Goal: Navigation & Orientation: Find specific page/section

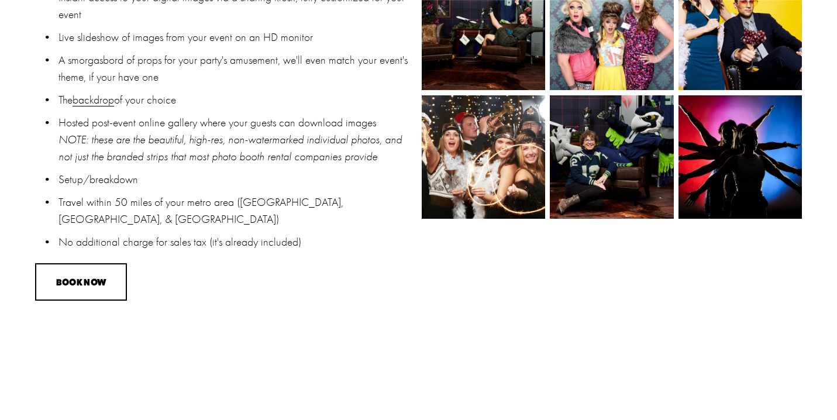
scroll to position [1046, 0]
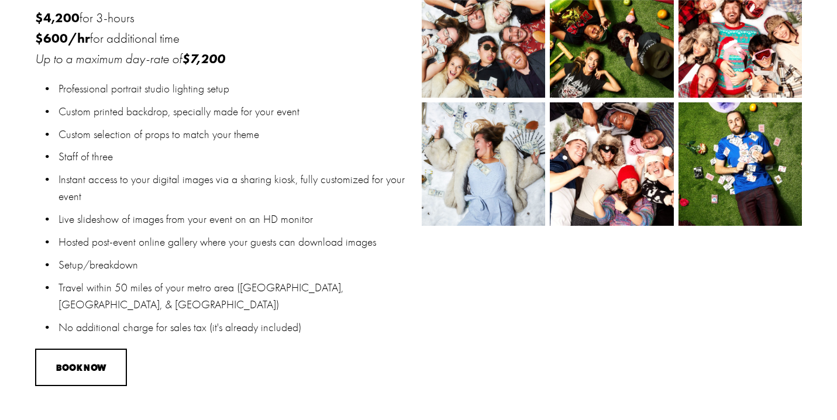
scroll to position [795, 0]
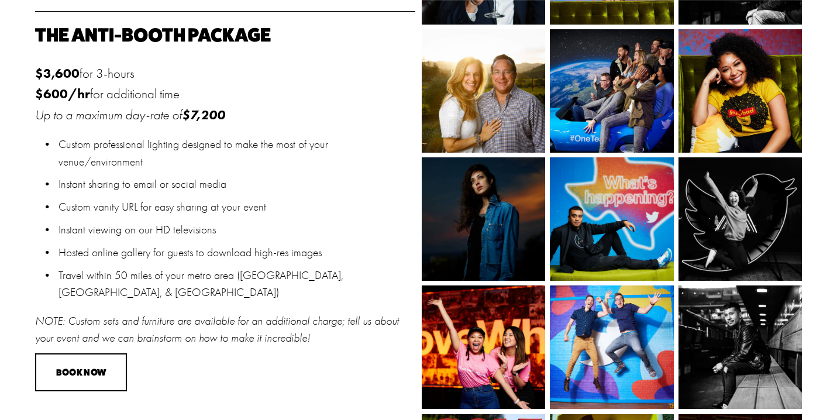
scroll to position [670, 0]
